Goal: Contribute content: Contribute content

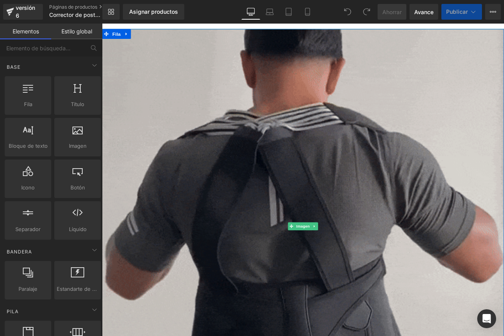
scroll to position [131, 0]
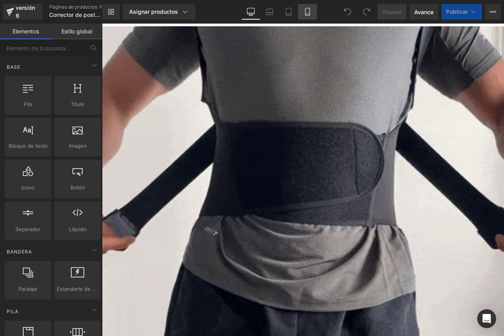
click at [304, 6] on link "Móvil" at bounding box center [307, 12] width 19 height 16
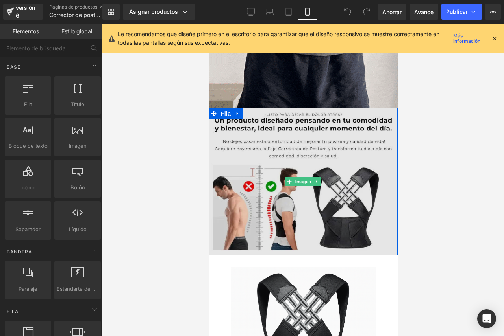
scroll to position [181, 0]
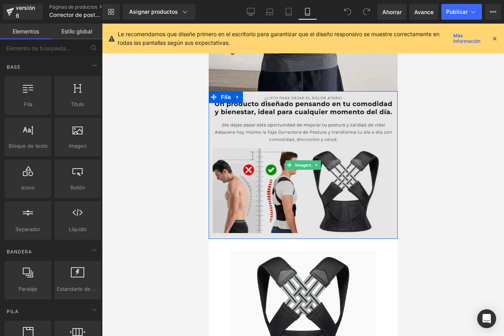
click at [339, 179] on img at bounding box center [302, 165] width 189 height 148
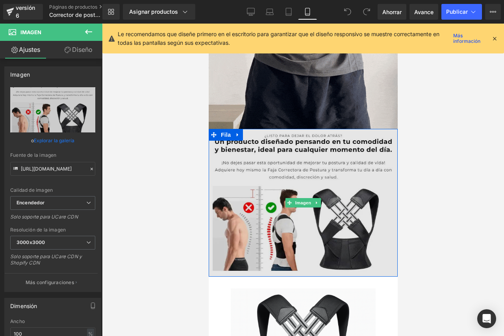
scroll to position [142, 0]
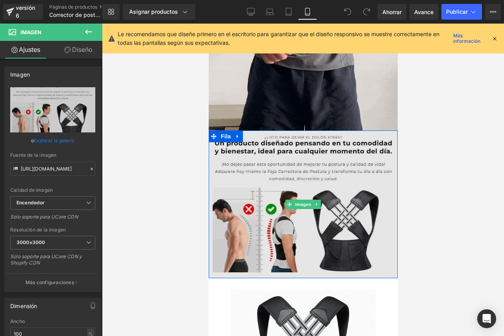
click at [251, 170] on img at bounding box center [302, 205] width 189 height 148
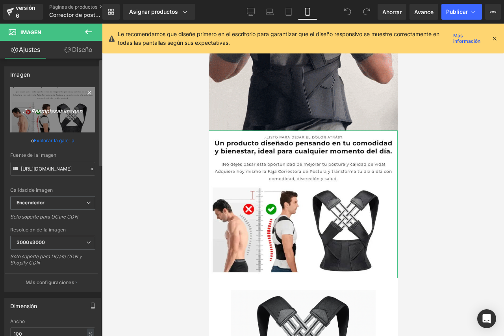
click at [54, 109] on font "Reemplazar imagen" at bounding box center [56, 110] width 51 height 7
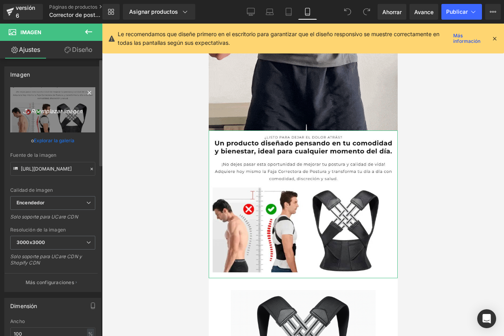
type input "C:\fakepath\ChatGPT Image 15 ago 2025, 08_03_56.png"
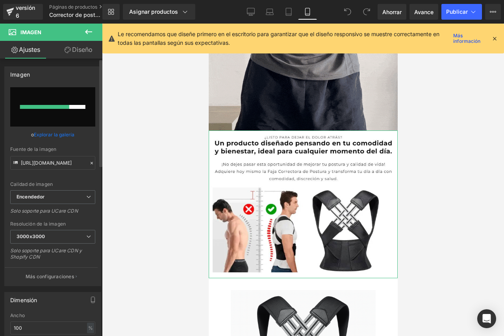
click at [68, 108] on div at bounding box center [52, 107] width 65 height 4
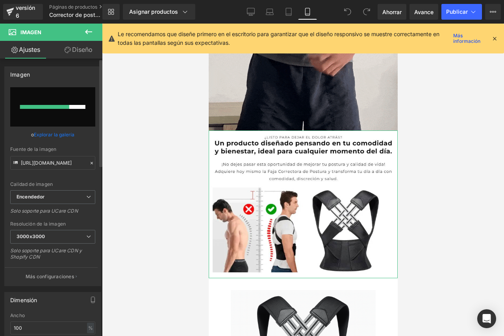
click at [46, 108] on div at bounding box center [44, 107] width 49 height 4
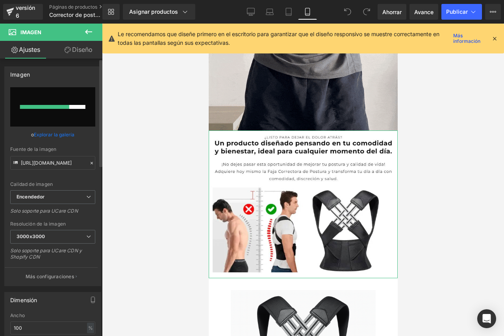
click at [46, 108] on div at bounding box center [44, 107] width 49 height 4
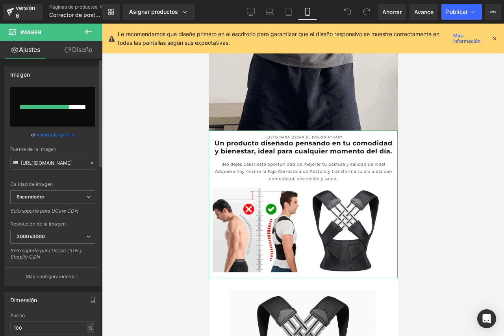
click at [57, 136] on font "Explorar la galería" at bounding box center [54, 135] width 41 height 6
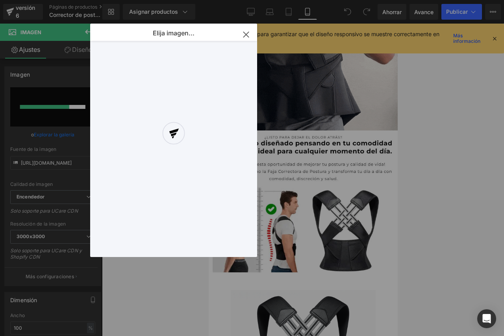
click at [246, 32] on div at bounding box center [173, 141] width 167 height 234
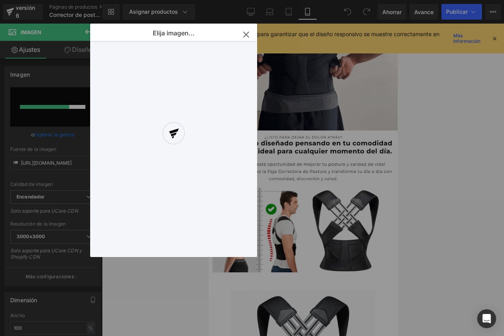
click at [244, 31] on div at bounding box center [173, 141] width 167 height 234
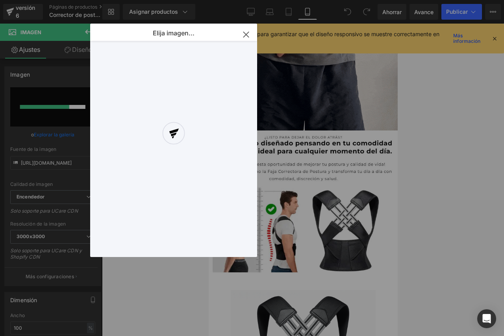
click at [244, 33] on div at bounding box center [173, 141] width 167 height 234
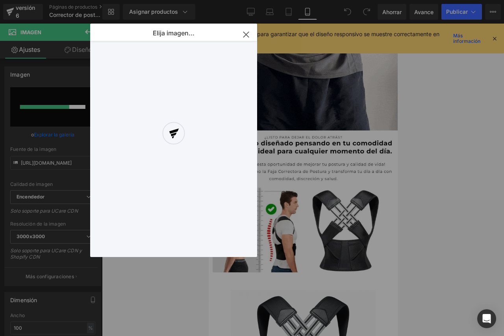
click at [244, 35] on div at bounding box center [173, 141] width 167 height 234
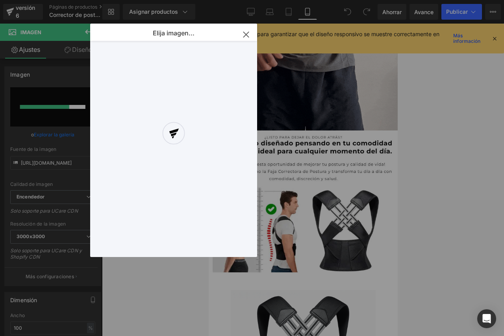
click at [244, 35] on div at bounding box center [173, 141] width 167 height 234
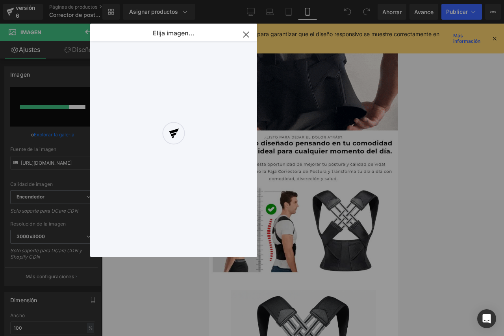
click at [244, 35] on div at bounding box center [173, 141] width 167 height 234
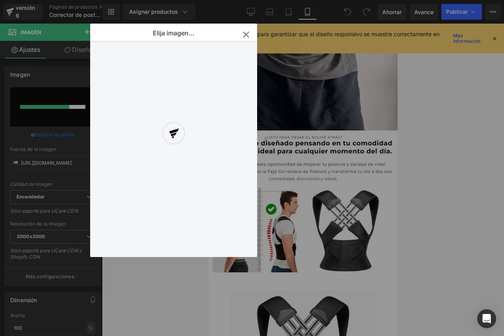
click at [245, 35] on div at bounding box center [173, 141] width 167 height 234
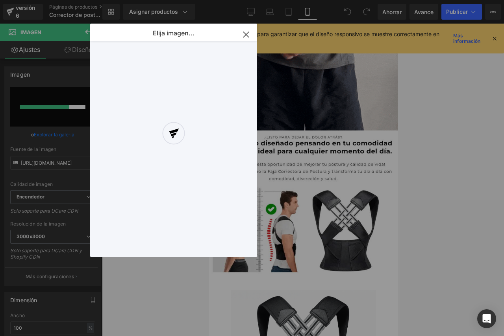
click at [244, 36] on div at bounding box center [173, 141] width 167 height 234
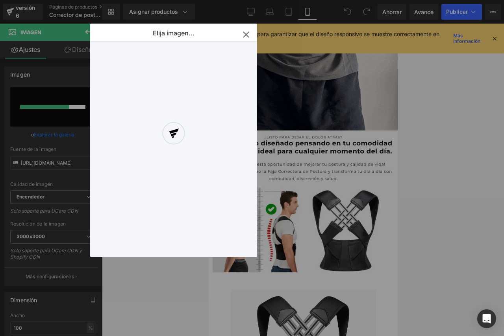
click at [224, 54] on div "Elija imagen... Volver a la biblioteca Insertar" at bounding box center [173, 141] width 167 height 234
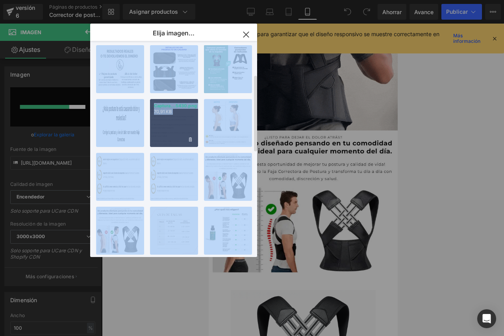
scroll to position [118, 0]
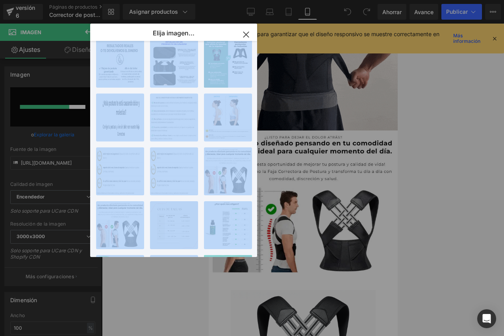
click at [246, 33] on icon "button" at bounding box center [246, 34] width 13 height 13
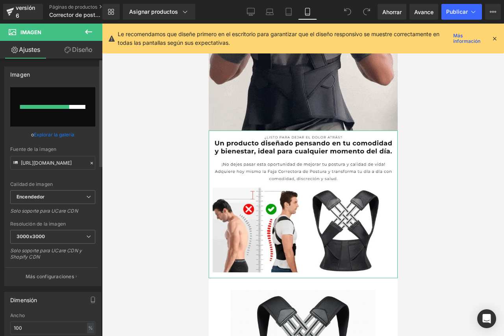
click at [57, 111] on input "file" at bounding box center [52, 106] width 85 height 39
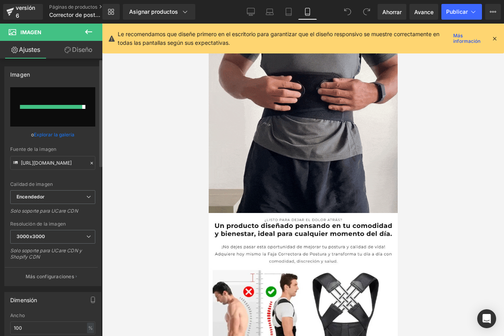
scroll to position [63, 0]
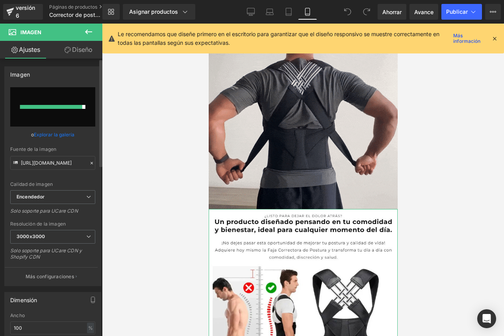
click at [54, 133] on font "Explorar la galería" at bounding box center [54, 135] width 41 height 6
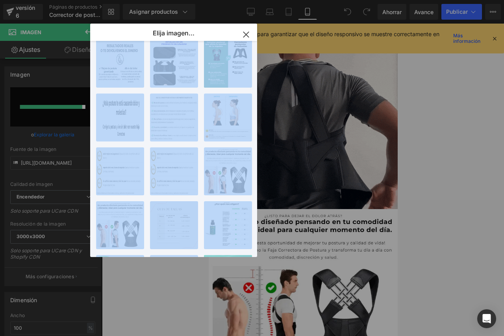
drag, startPoint x: 247, startPoint y: 35, endPoint x: 221, endPoint y: 46, distance: 28.2
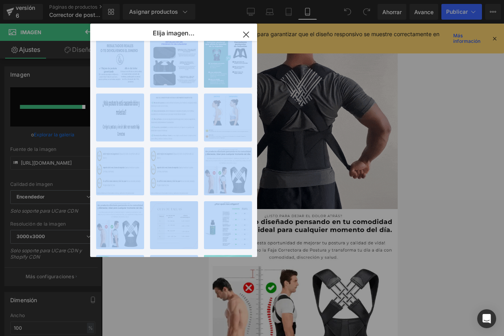
click at [246, 34] on icon "button" at bounding box center [246, 34] width 13 height 13
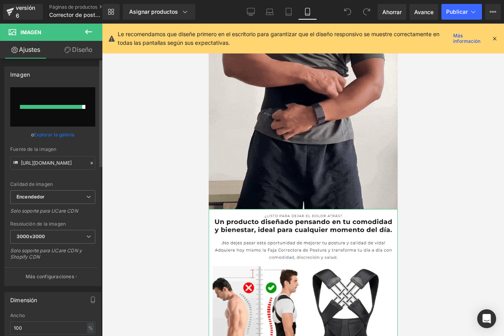
click at [49, 105] on div at bounding box center [51, 107] width 62 height 4
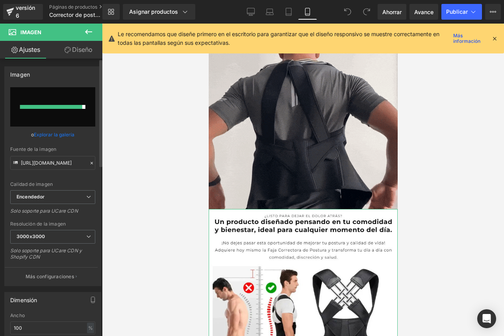
click at [49, 105] on div at bounding box center [51, 107] width 62 height 4
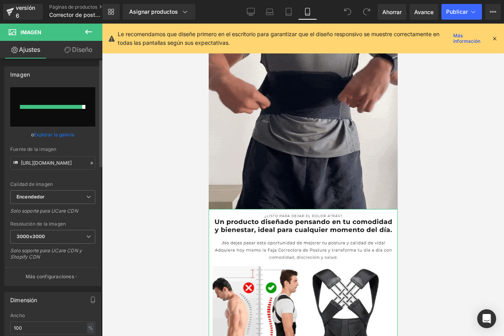
click at [49, 105] on div at bounding box center [51, 107] width 62 height 4
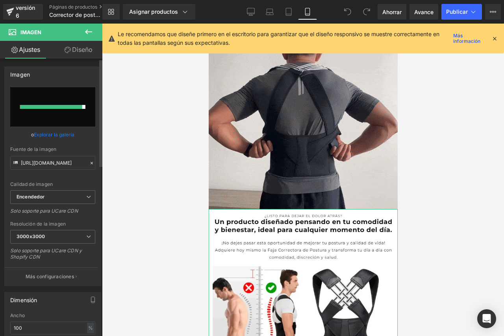
click at [49, 105] on div at bounding box center [51, 107] width 62 height 4
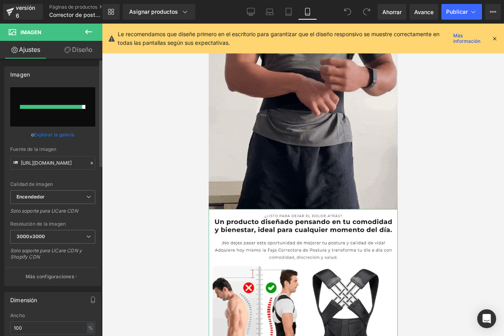
click at [37, 111] on input "file" at bounding box center [52, 106] width 85 height 39
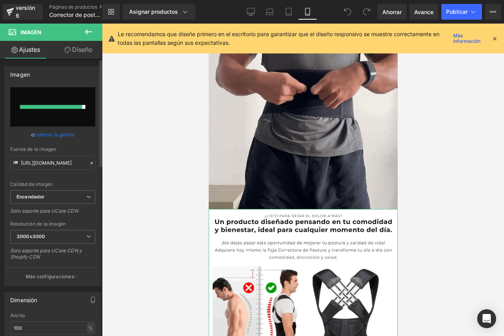
type input "C:\fakepath\ChatGPT Image 15 ago 2025, 08_03_56.png"
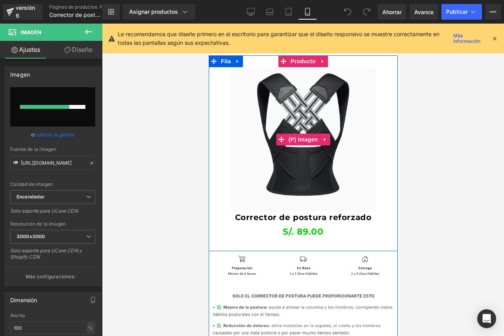
scroll to position [201, 0]
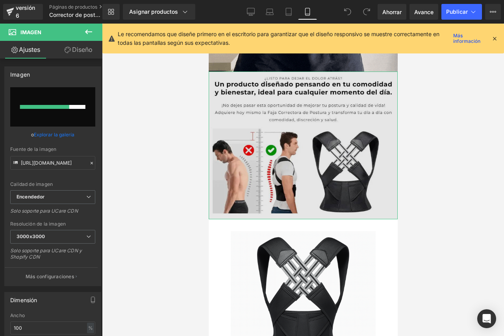
click at [283, 164] on img at bounding box center [302, 146] width 189 height 148
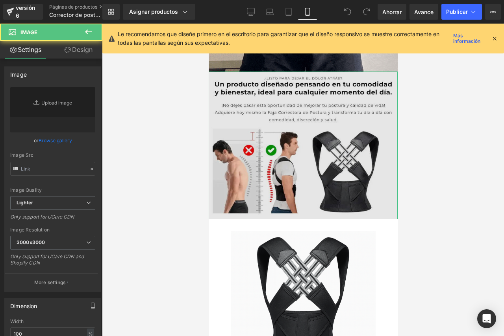
click at [60, 131] on link "Replace Image" at bounding box center [52, 109] width 85 height 45
type input "[URL][DOMAIN_NAME]"
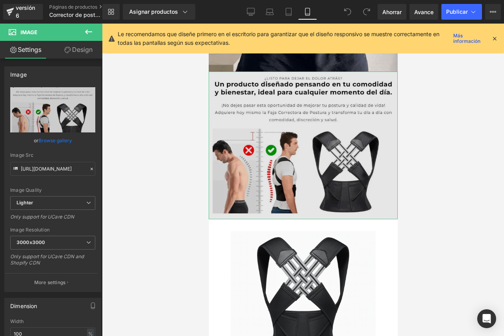
scroll to position [163, 0]
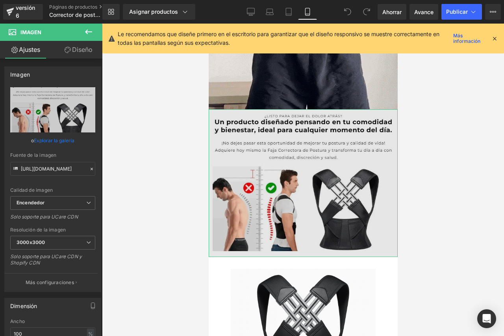
type input "C:\fakepath\ChatGPT Image 15 ago 2025, 08_03_56.png"
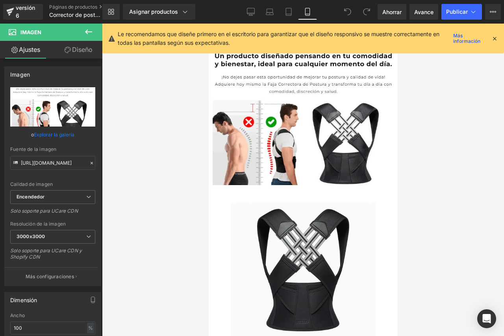
scroll to position [230, 0]
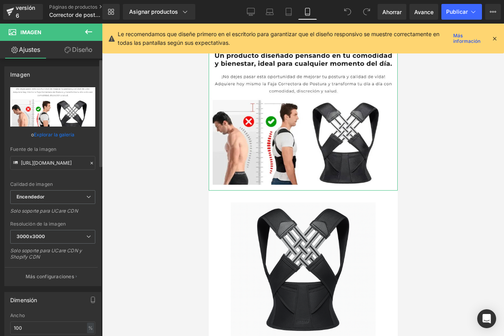
click at [35, 107] on input "file" at bounding box center [52, 106] width 85 height 39
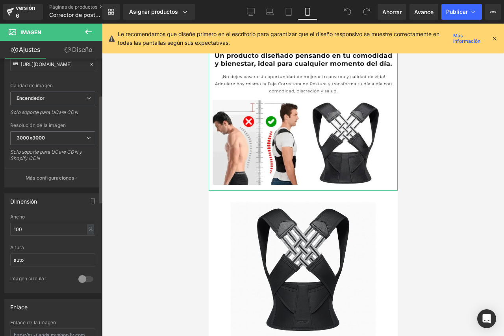
scroll to position [0, 0]
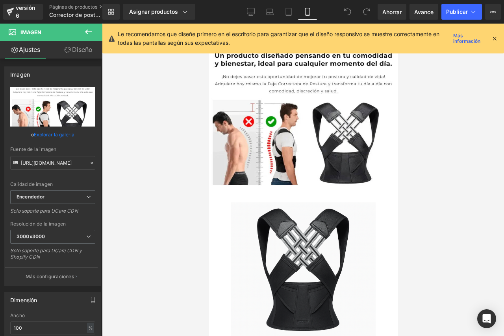
click at [493, 36] on icon at bounding box center [494, 38] width 7 height 7
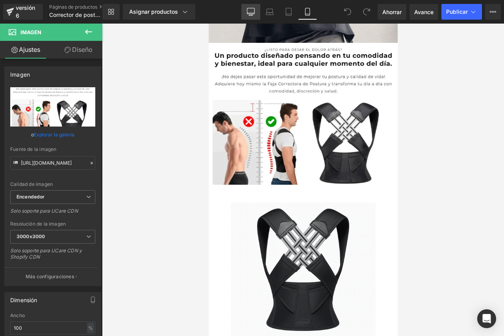
click at [251, 8] on icon at bounding box center [250, 11] width 7 height 6
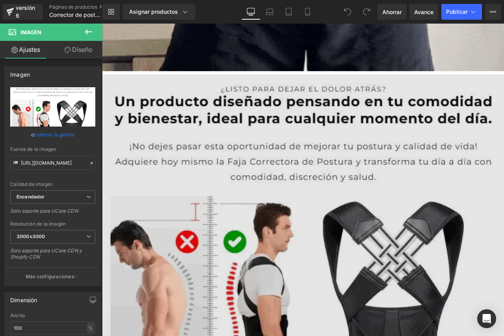
scroll to position [580, 0]
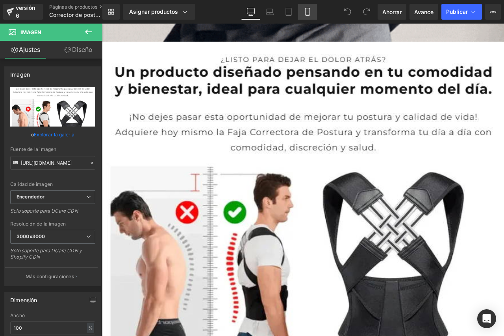
click at [305, 16] on link "Móvil" at bounding box center [307, 12] width 19 height 16
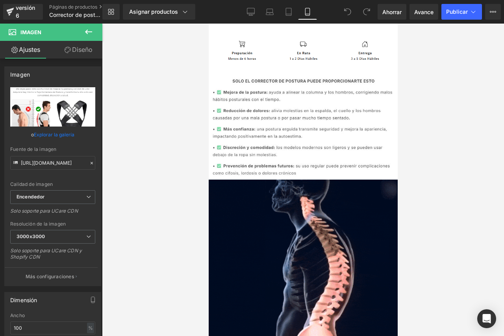
scroll to position [223, 0]
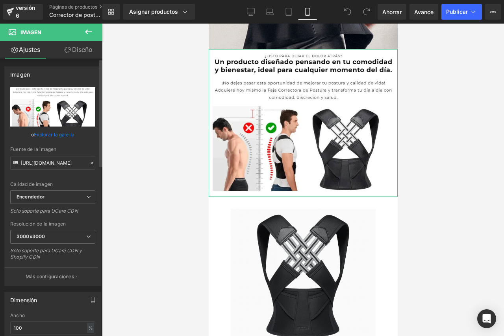
click at [42, 103] on input "file" at bounding box center [52, 106] width 85 height 39
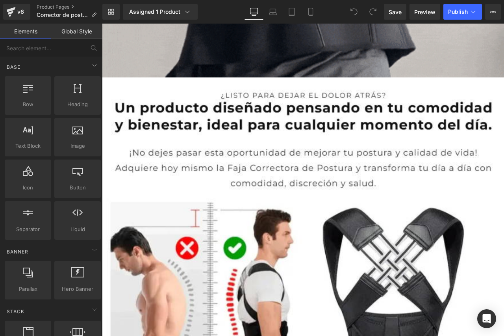
scroll to position [538, 0]
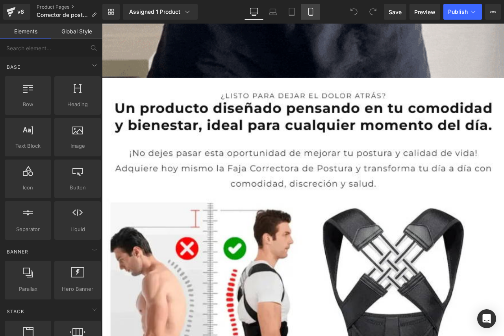
click at [312, 12] on icon at bounding box center [310, 11] width 4 height 7
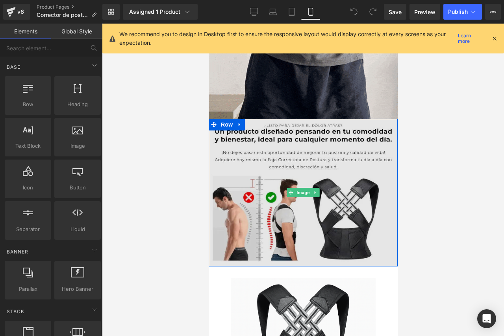
scroll to position [153, 0]
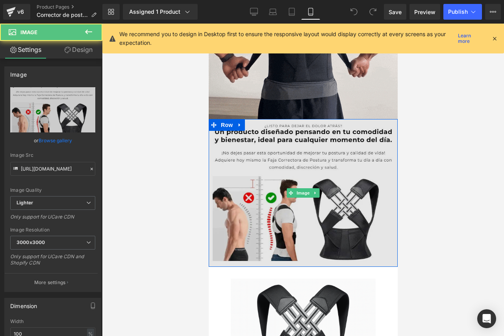
click at [258, 181] on img at bounding box center [302, 193] width 189 height 148
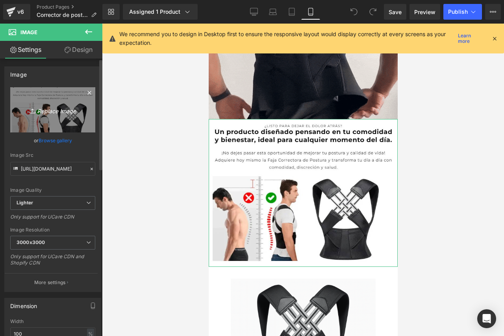
click at [60, 95] on link "Replace Image" at bounding box center [52, 109] width 85 height 45
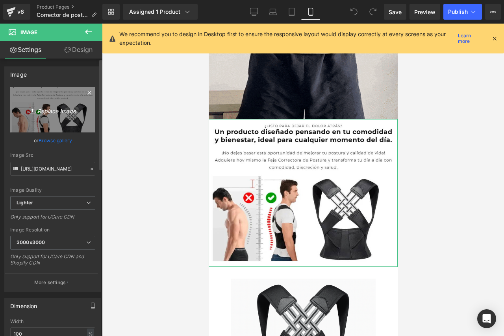
type input "C:\fakepath\ChatGPT Image 15 ago 2025, 08_03_56.png"
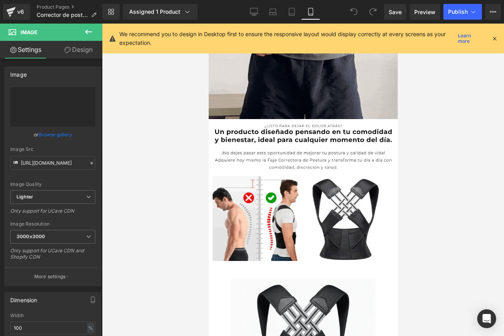
type input "https://ucarecdn.com/1bcc23a4-fe13-4afc-88b4-3ca4056ce198/-/format/auto/-/previ…"
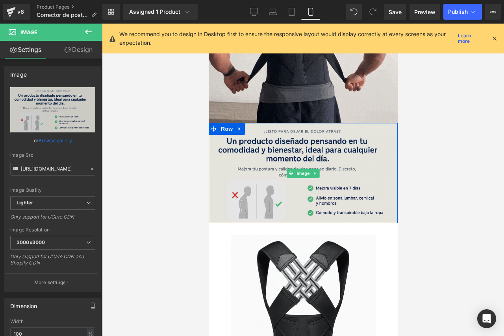
scroll to position [149, 0]
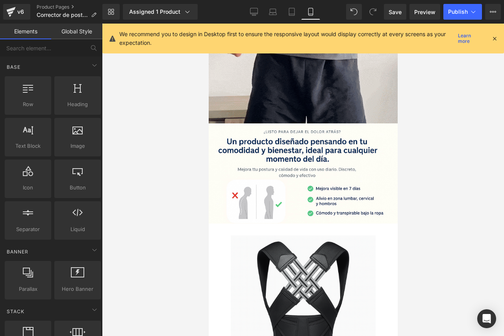
click at [458, 175] on div at bounding box center [303, 180] width 402 height 313
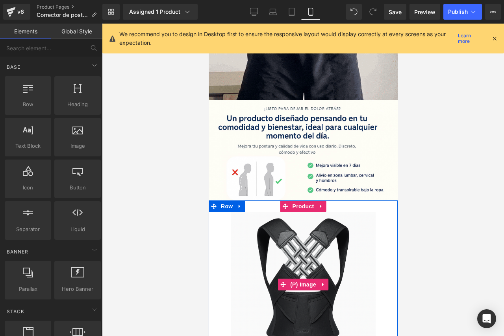
scroll to position [172, 0]
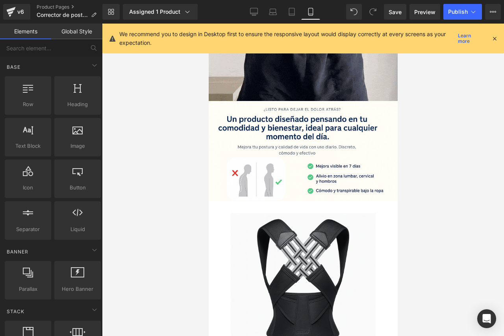
click at [457, 219] on div at bounding box center [303, 180] width 402 height 313
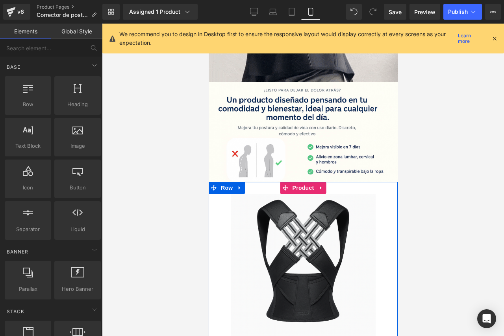
scroll to position [191, 0]
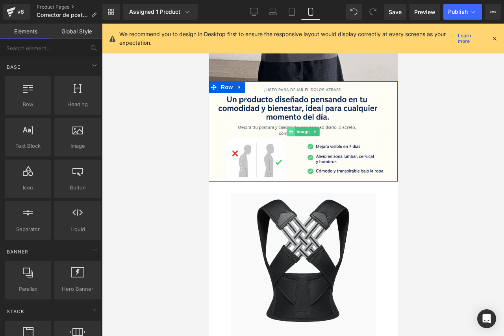
click at [288, 131] on icon at bounding box center [290, 131] width 4 height 4
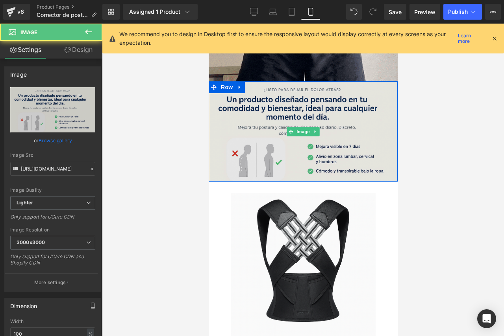
click at [314, 112] on img at bounding box center [302, 131] width 189 height 100
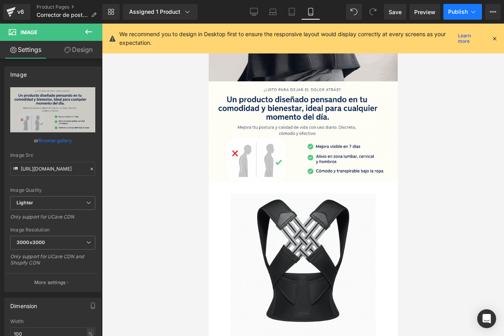
click at [458, 11] on span "Publish" at bounding box center [458, 12] width 20 height 6
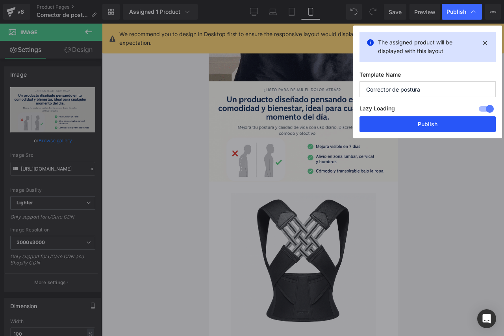
click at [434, 126] on button "Publish" at bounding box center [427, 124] width 136 height 16
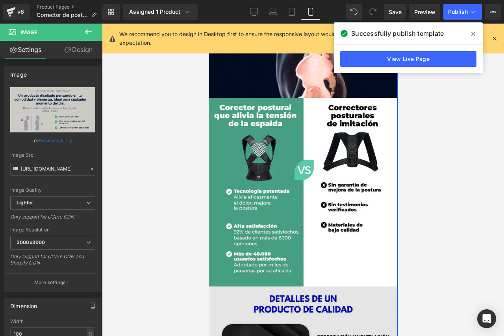
scroll to position [803, 0]
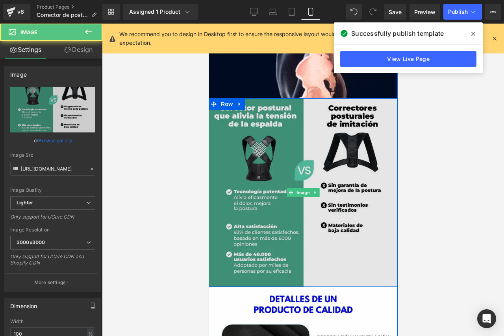
click at [312, 163] on img at bounding box center [302, 192] width 189 height 189
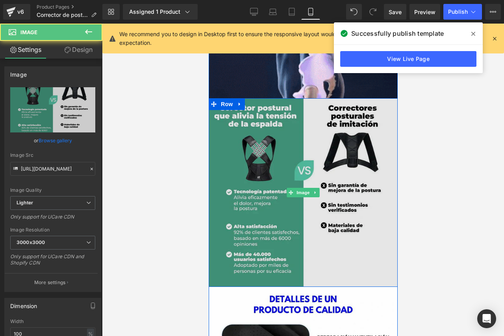
drag, startPoint x: 283, startPoint y: 225, endPoint x: 378, endPoint y: 236, distance: 95.4
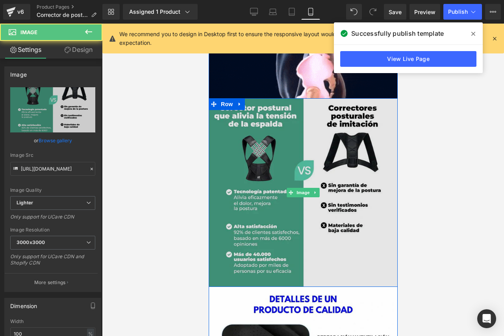
click at [283, 225] on img at bounding box center [302, 192] width 189 height 189
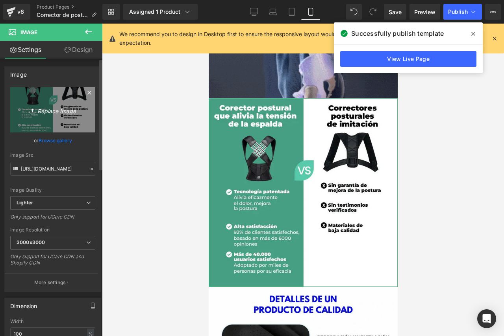
click at [53, 102] on link "Replace Image" at bounding box center [52, 109] width 85 height 45
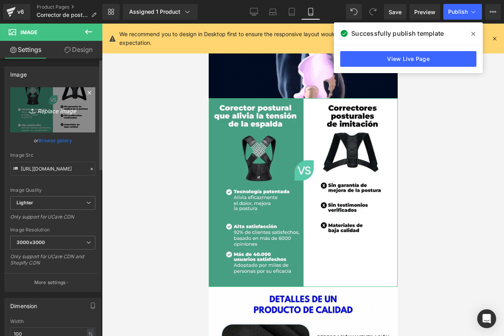
type input "C:\fakepath\ChatGPT Image 15 ago 2025, 08_04_09.png"
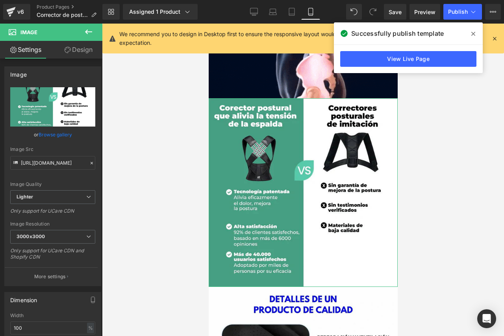
drag, startPoint x: 55, startPoint y: 178, endPoint x: 99, endPoint y: 355, distance: 182.3
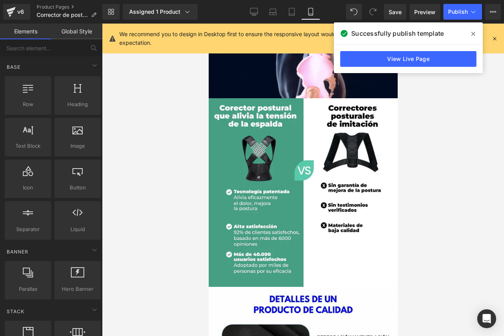
drag, startPoint x: 99, startPoint y: 355, endPoint x: 450, endPoint y: 225, distance: 374.1
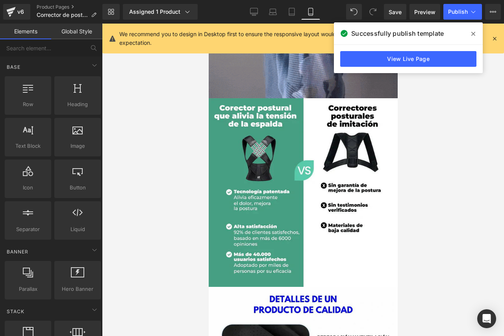
click at [449, 231] on div at bounding box center [303, 180] width 402 height 313
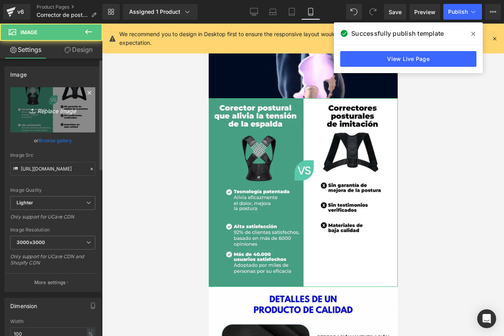
click at [47, 109] on icon "Replace Image" at bounding box center [52, 110] width 63 height 10
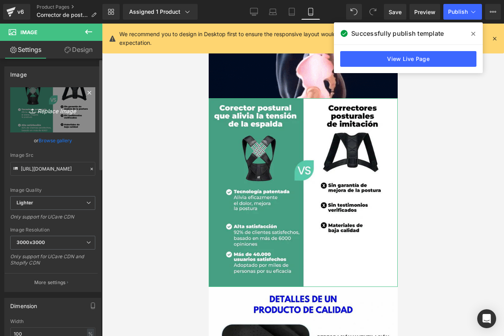
type input "C:\fakepath\ChatGPT Image 15 ago 2025, 08_04_09.png"
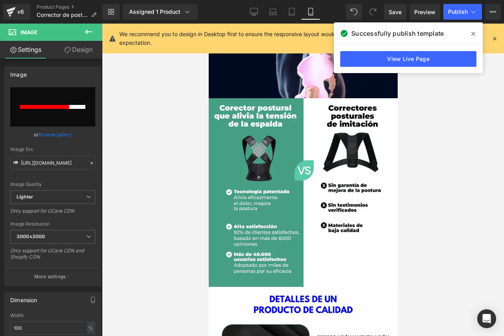
click at [164, 208] on div at bounding box center [303, 180] width 402 height 313
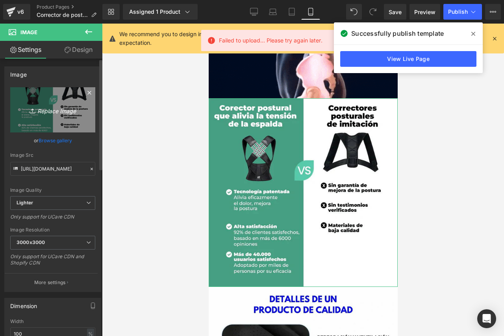
click at [49, 115] on link "Replace Image" at bounding box center [52, 109] width 85 height 45
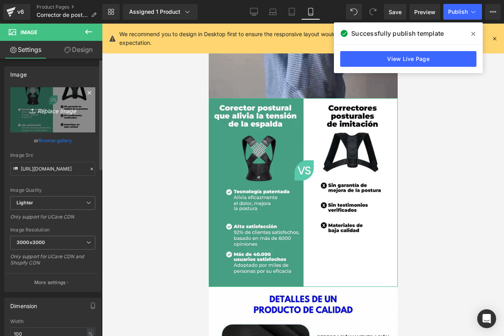
type input "C:\fakepath\ChatGPT Image 15 ago 2025, 08_04_09.png"
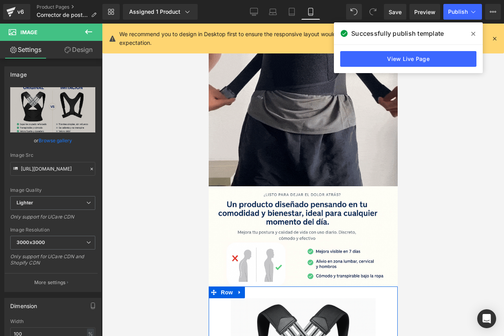
scroll to position [68, 0]
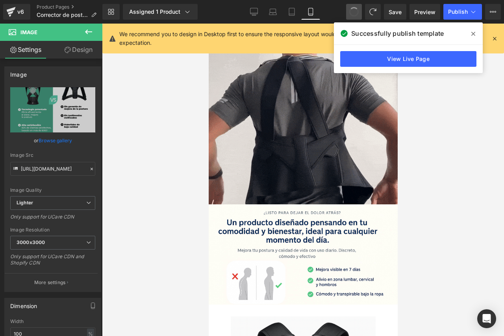
type input "https://ucarecdn.com/b216032a-5e13-412f-a7c4-20a949abfdd3/-/format/auto/-/previ…"
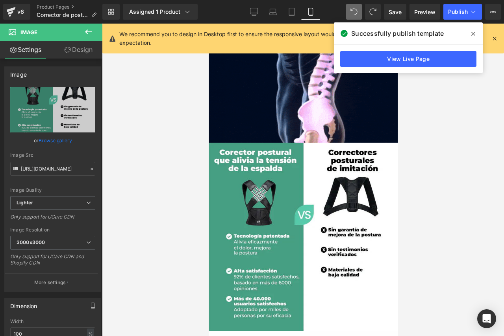
scroll to position [772, 0]
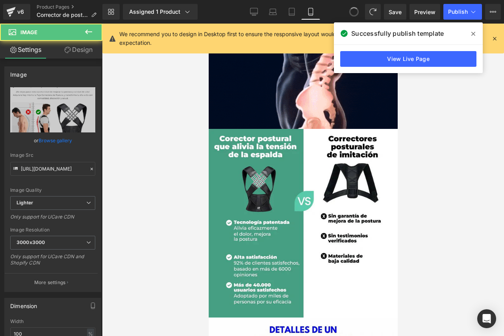
type input "[URL][DOMAIN_NAME]"
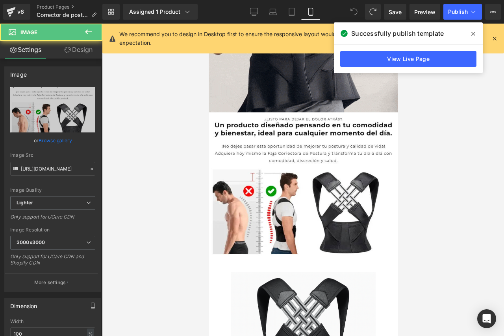
scroll to position [144, 0]
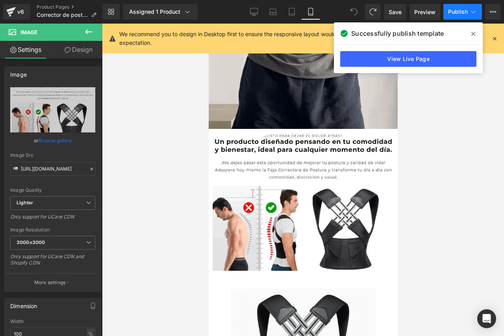
click at [457, 6] on button "Publish" at bounding box center [462, 12] width 39 height 16
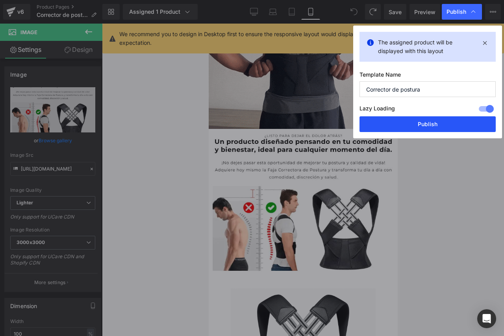
click at [438, 123] on button "Publish" at bounding box center [427, 124] width 136 height 16
